Goal: Information Seeking & Learning: Learn about a topic

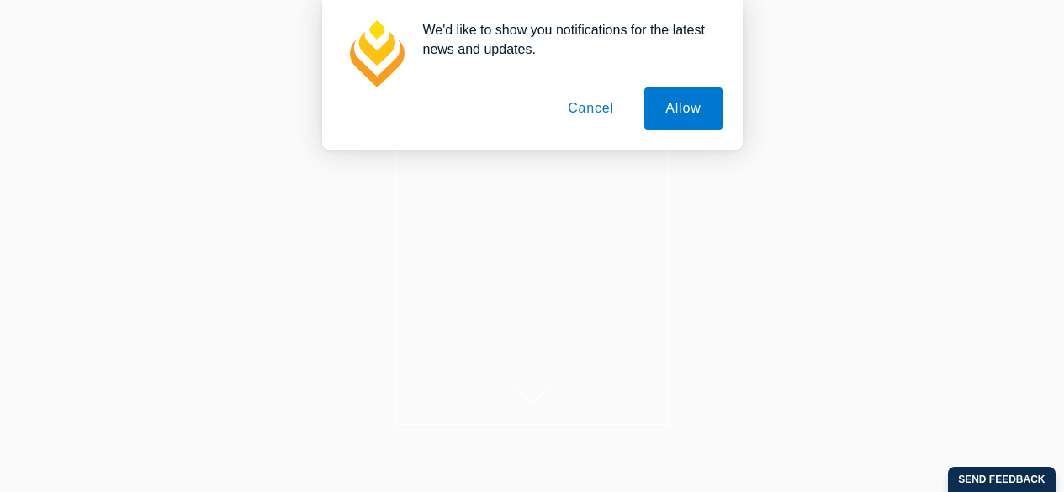
click at [568, 116] on button "Cancel" at bounding box center [590, 108] width 88 height 42
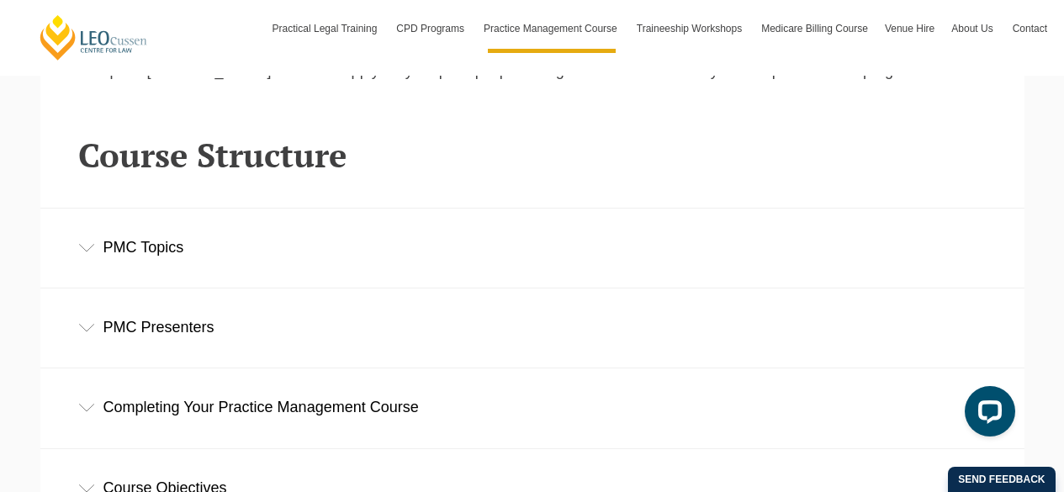
scroll to position [2631, 0]
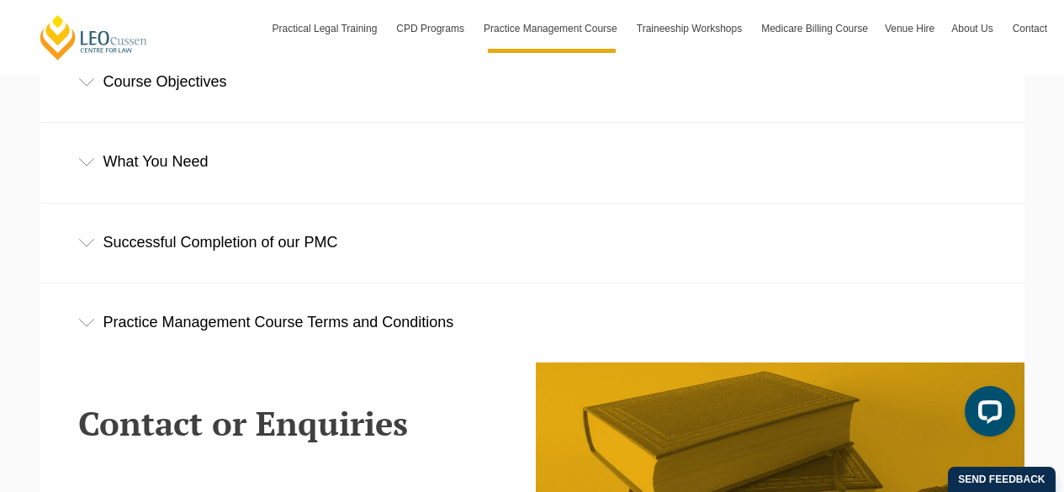
click at [184, 99] on div "Course Objectives" at bounding box center [532, 82] width 984 height 78
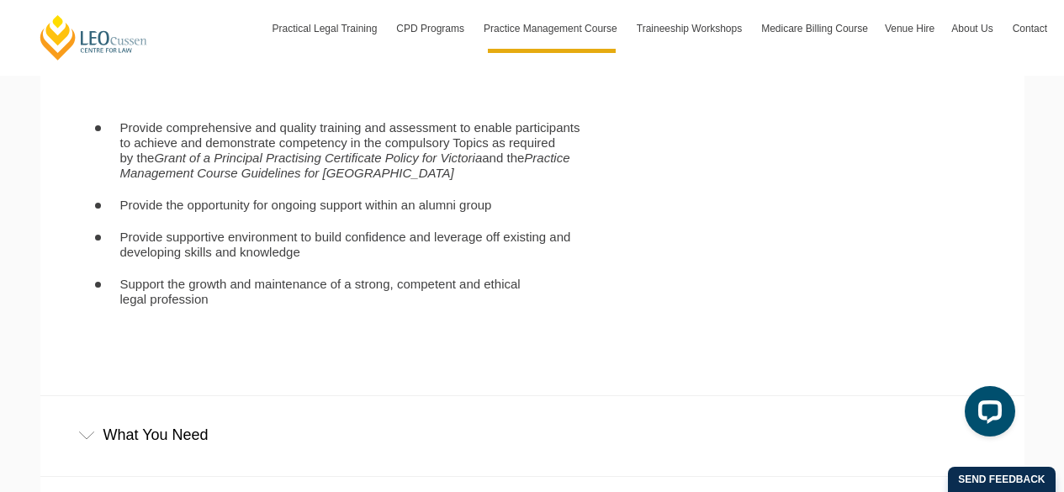
click at [241, 418] on div "What You Need" at bounding box center [532, 435] width 984 height 78
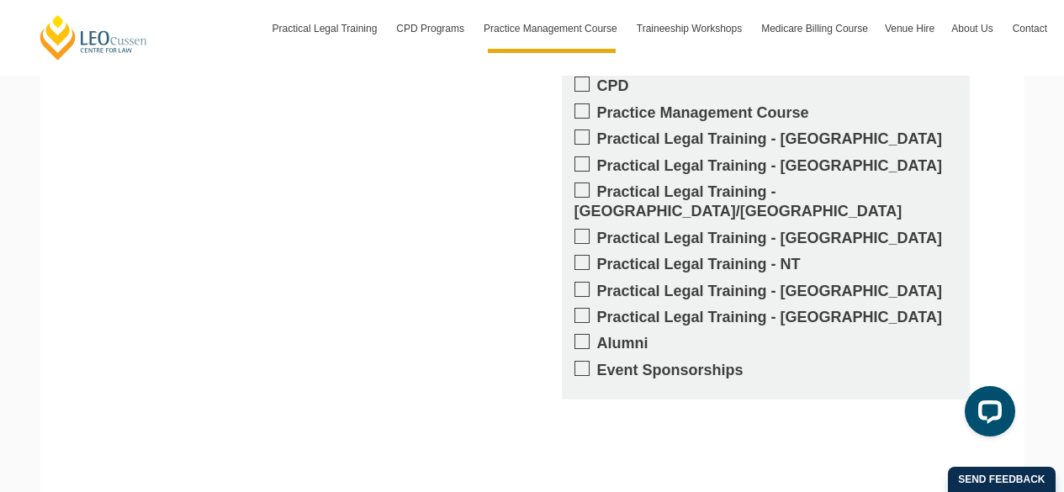
scroll to position [4765, 0]
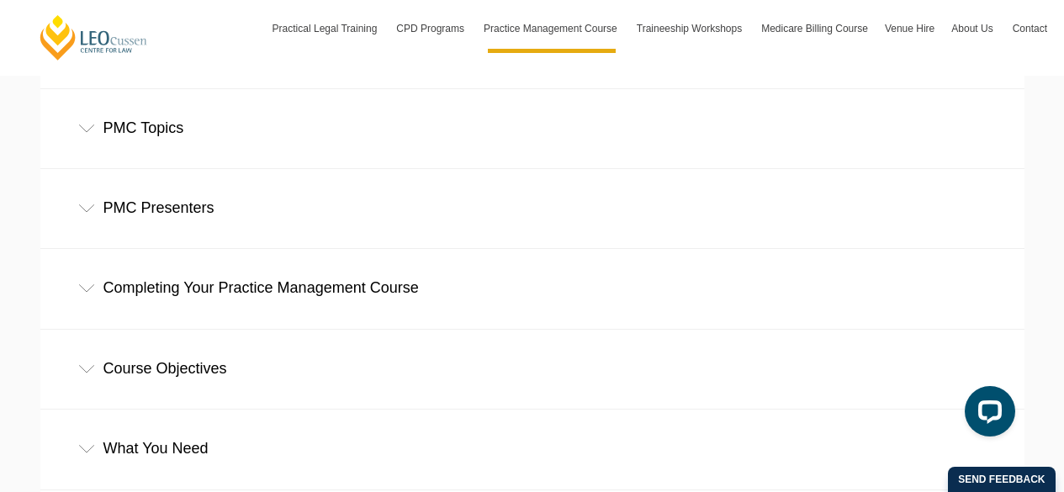
scroll to position [2346, 0]
click at [352, 388] on div "Course Objectives" at bounding box center [532, 367] width 984 height 78
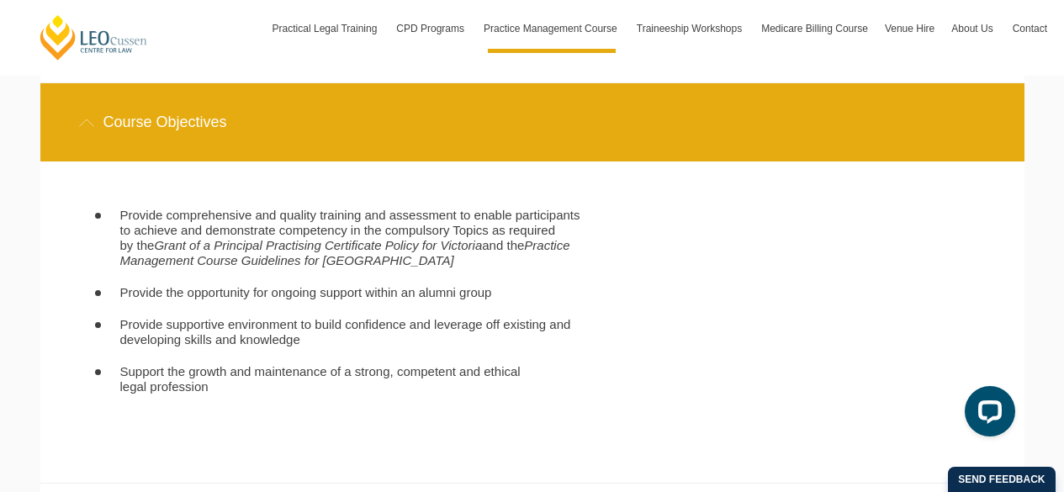
scroll to position [2611, 0]
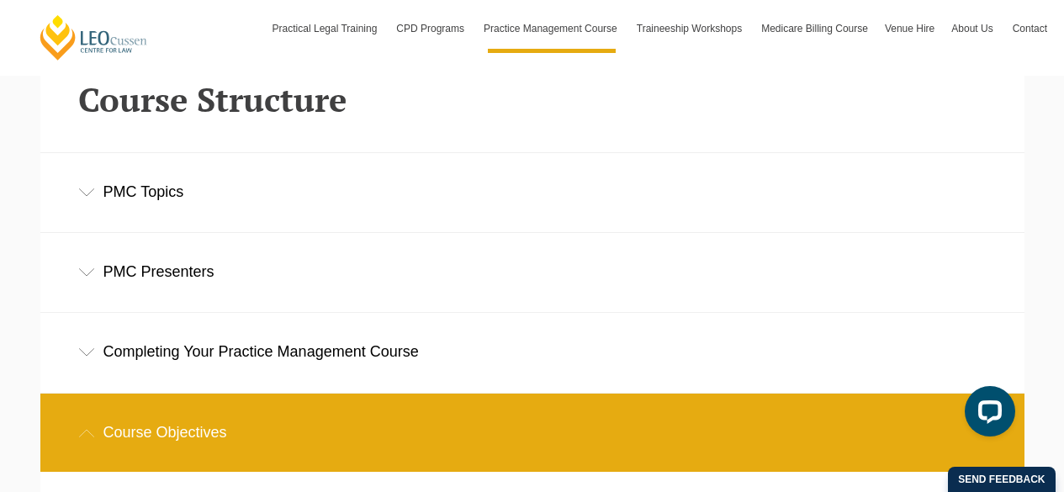
click at [234, 436] on div "Course Objectives" at bounding box center [532, 432] width 984 height 78
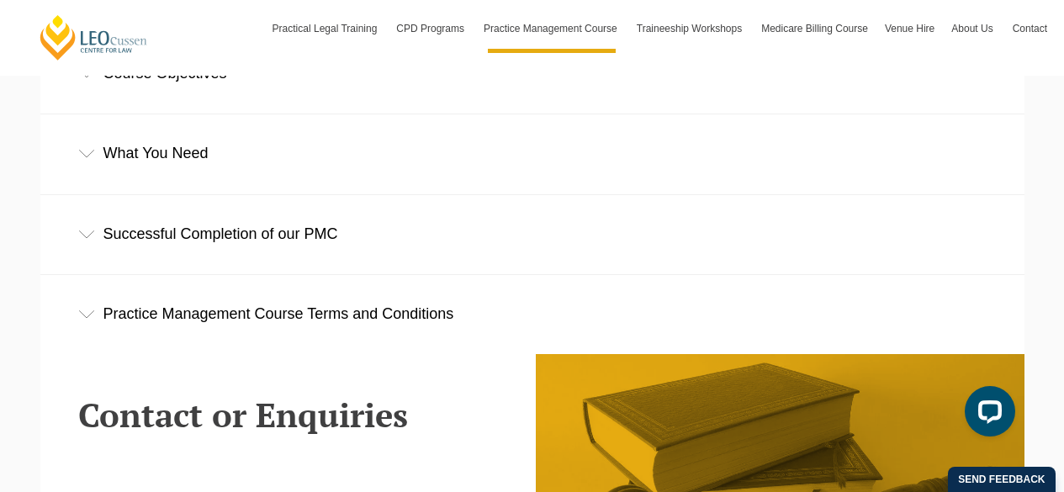
scroll to position [2692, 0]
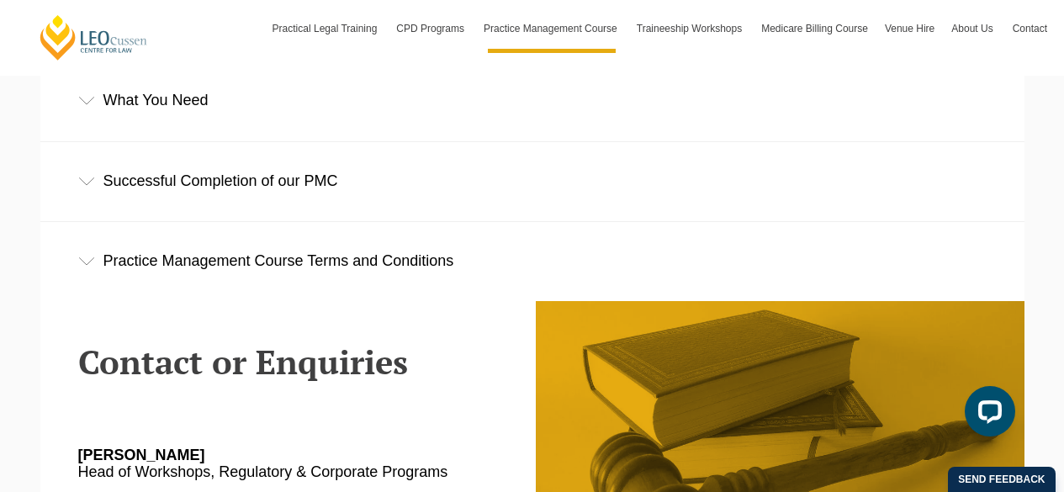
click at [200, 243] on div "Practice Management Course Terms and Conditions" at bounding box center [532, 261] width 984 height 78
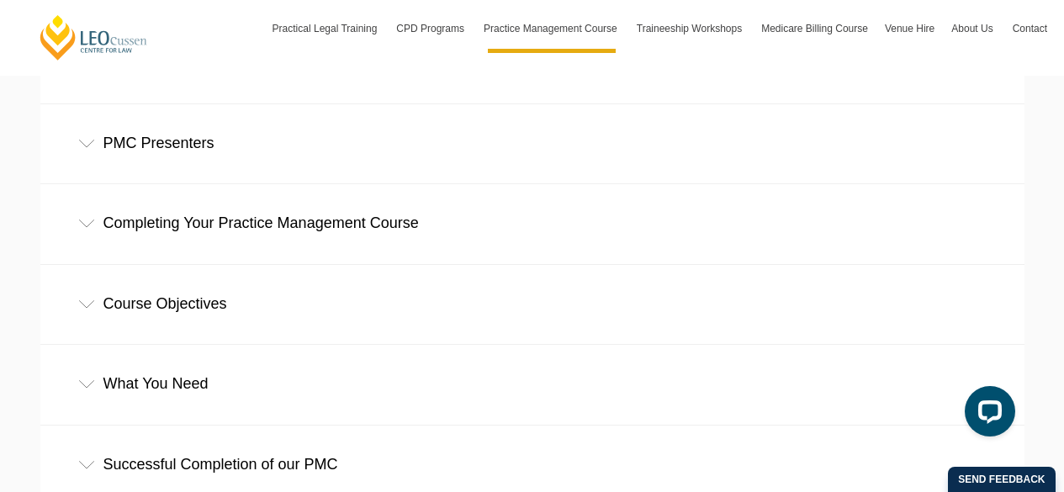
scroll to position [2406, 0]
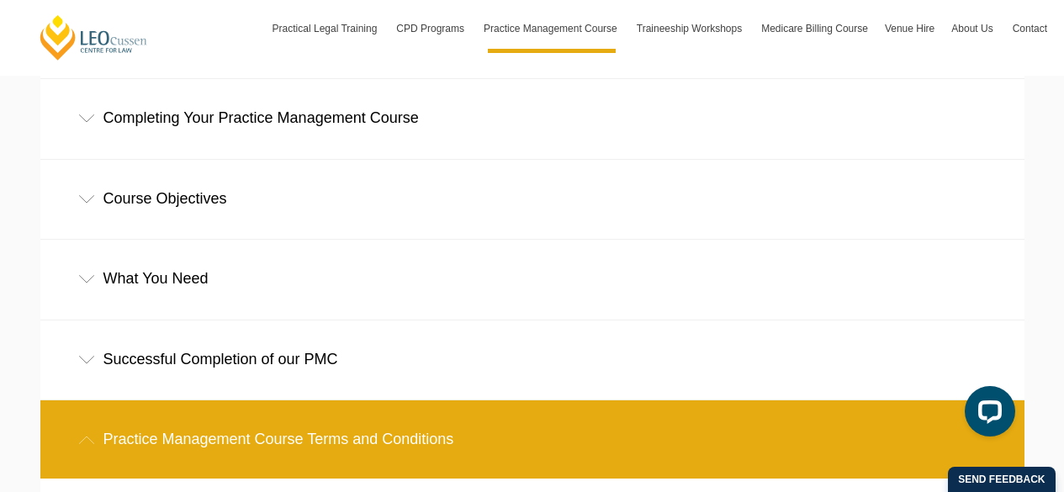
click at [283, 377] on div "Successful Completion of our PMC" at bounding box center [532, 359] width 984 height 78
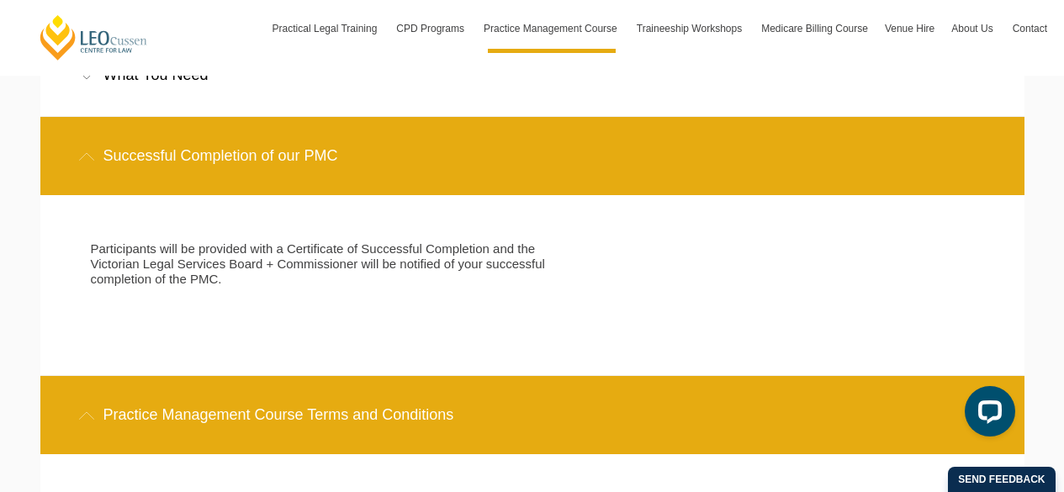
scroll to position [2718, 0]
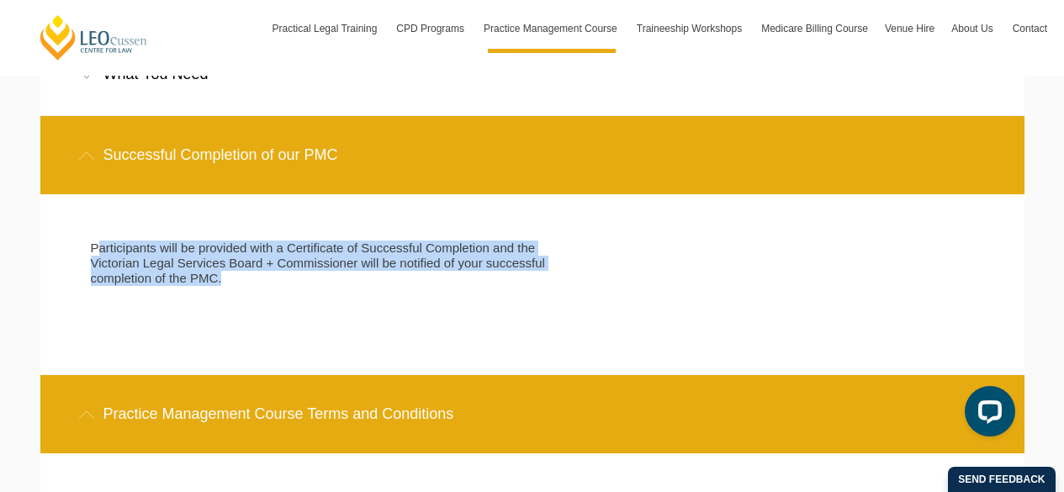
drag, startPoint x: 276, startPoint y: 308, endPoint x: 95, endPoint y: 219, distance: 201.2
click at [95, 219] on div "Participants will be provided with a Certificate of Successful Completion and t…" at bounding box center [520, 284] width 908 height 180
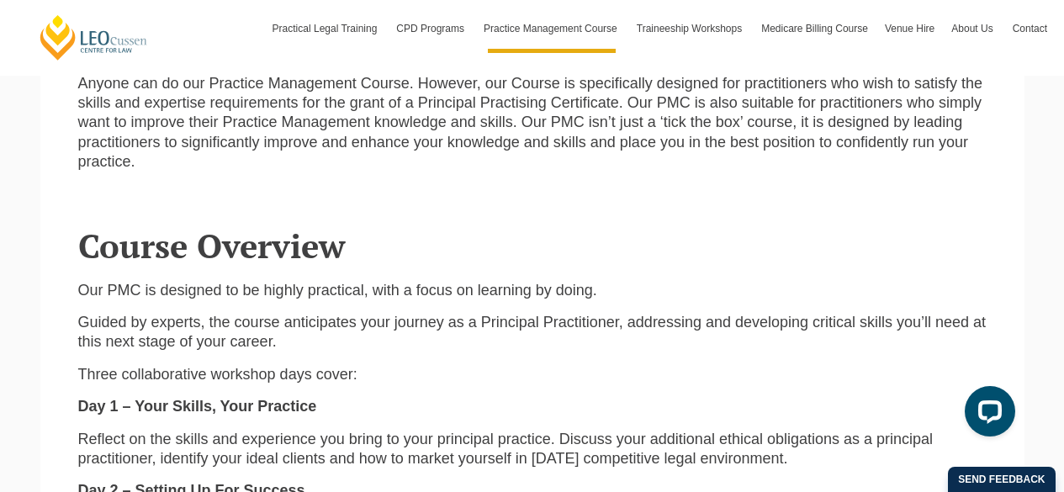
scroll to position [1523, 0]
